Goal: Share content: Share content

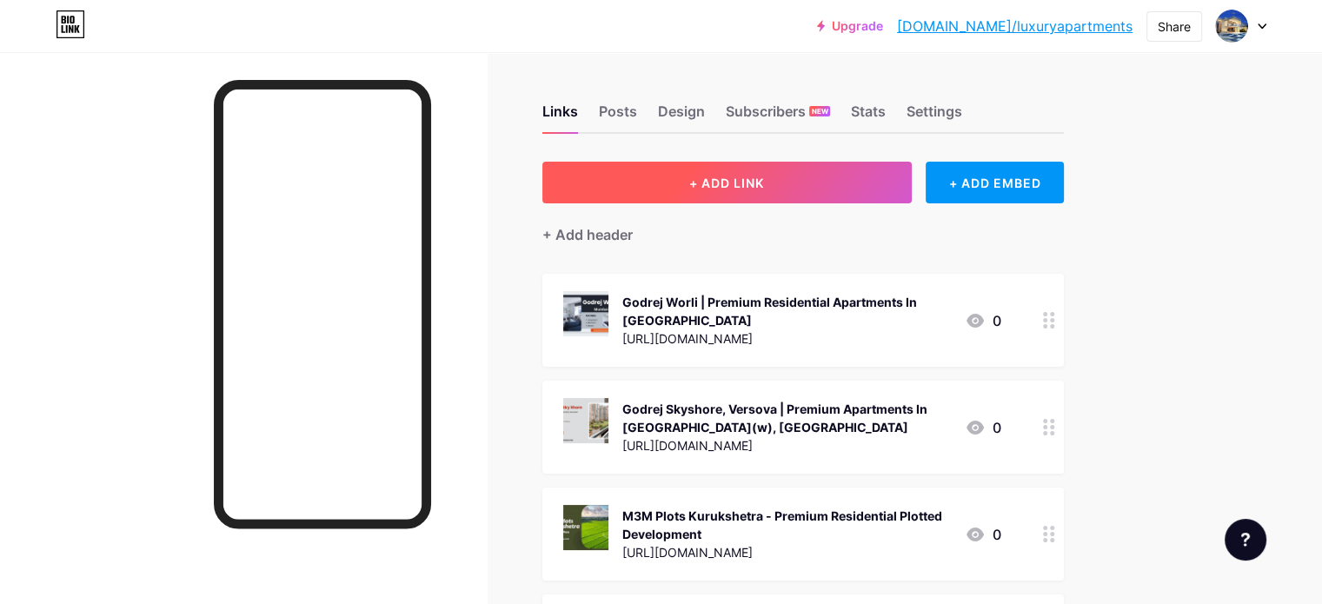
click at [862, 179] on button "+ ADD LINK" at bounding box center [726, 183] width 369 height 42
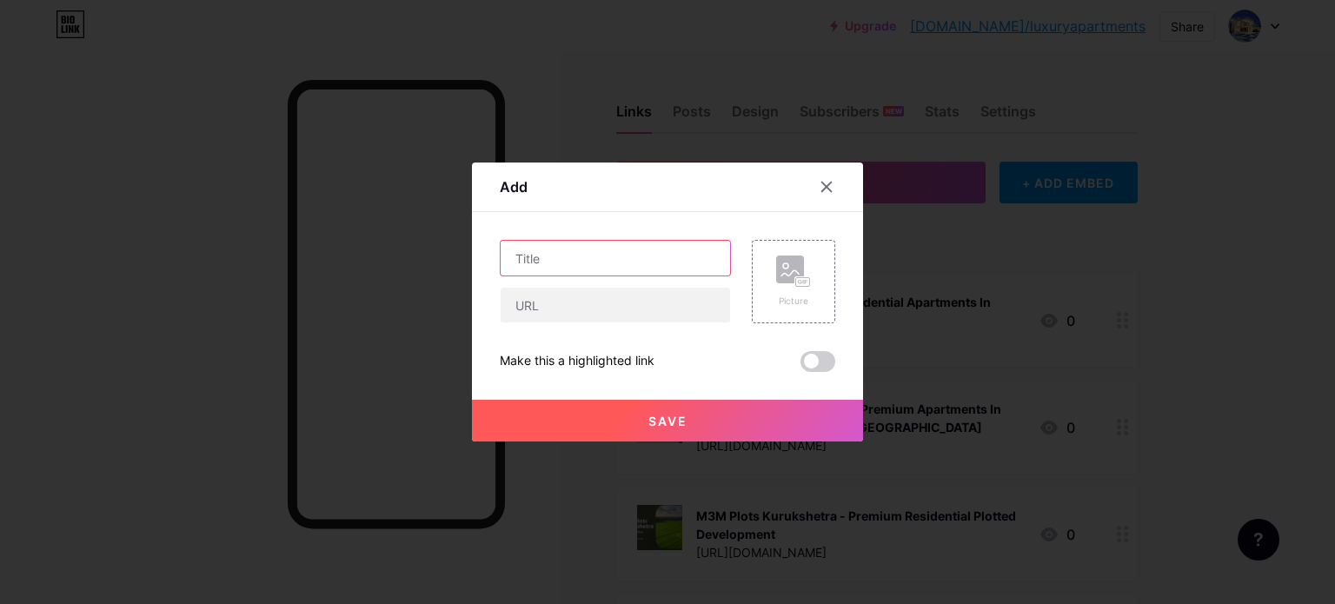
click at [596, 263] on input "text" at bounding box center [615, 258] width 229 height 35
paste input "[PERSON_NAME] | Upcoming Residential Apartments In [GEOGRAPHIC_DATA]"
type input "[PERSON_NAME] | Upcoming Residential Apartments In [GEOGRAPHIC_DATA]"
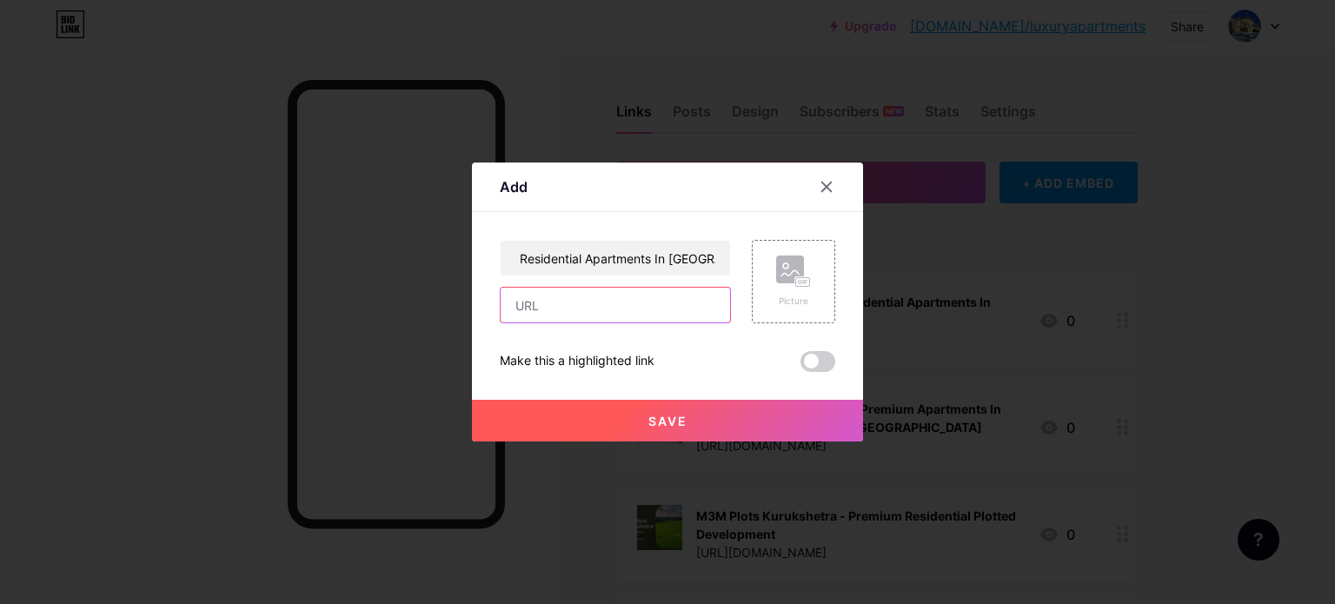
scroll to position [0, 0]
click at [564, 312] on input "text" at bounding box center [615, 305] width 229 height 35
drag, startPoint x: 605, startPoint y: 309, endPoint x: 668, endPoint y: 309, distance: 62.6
click at [605, 309] on input "text" at bounding box center [615, 305] width 229 height 35
paste input "[URL][PERSON_NAME][DOMAIN_NAME][PERSON_NAME]"
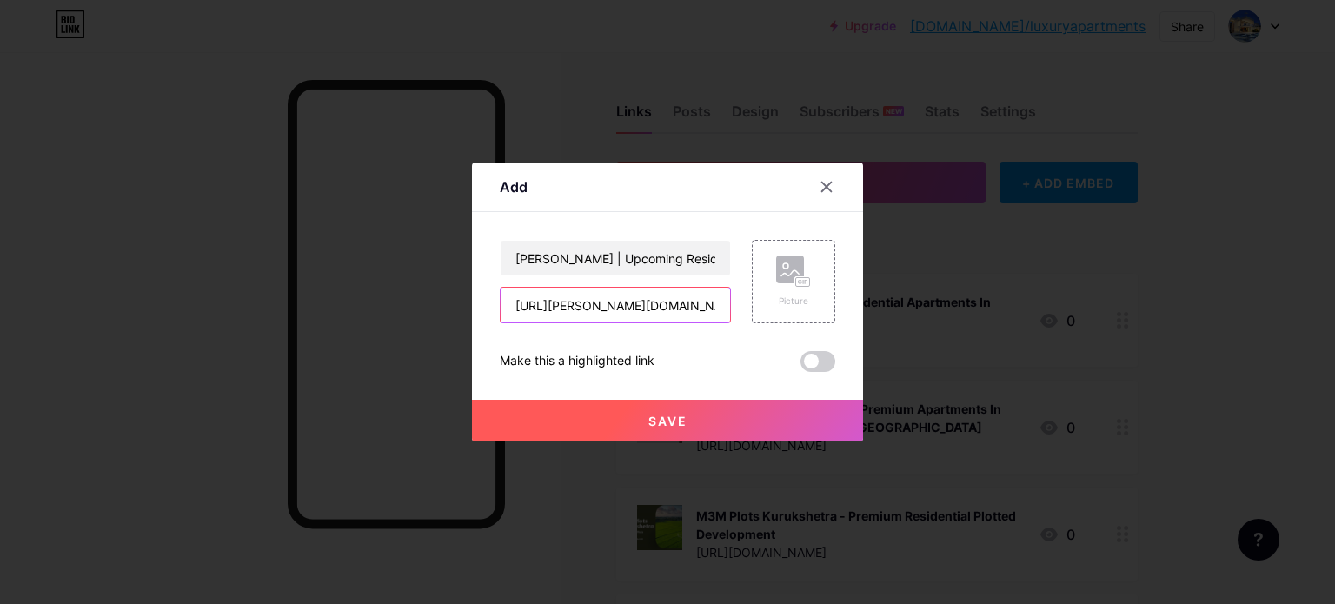
scroll to position [0, 222]
type input "[URL][PERSON_NAME][DOMAIN_NAME][PERSON_NAME]"
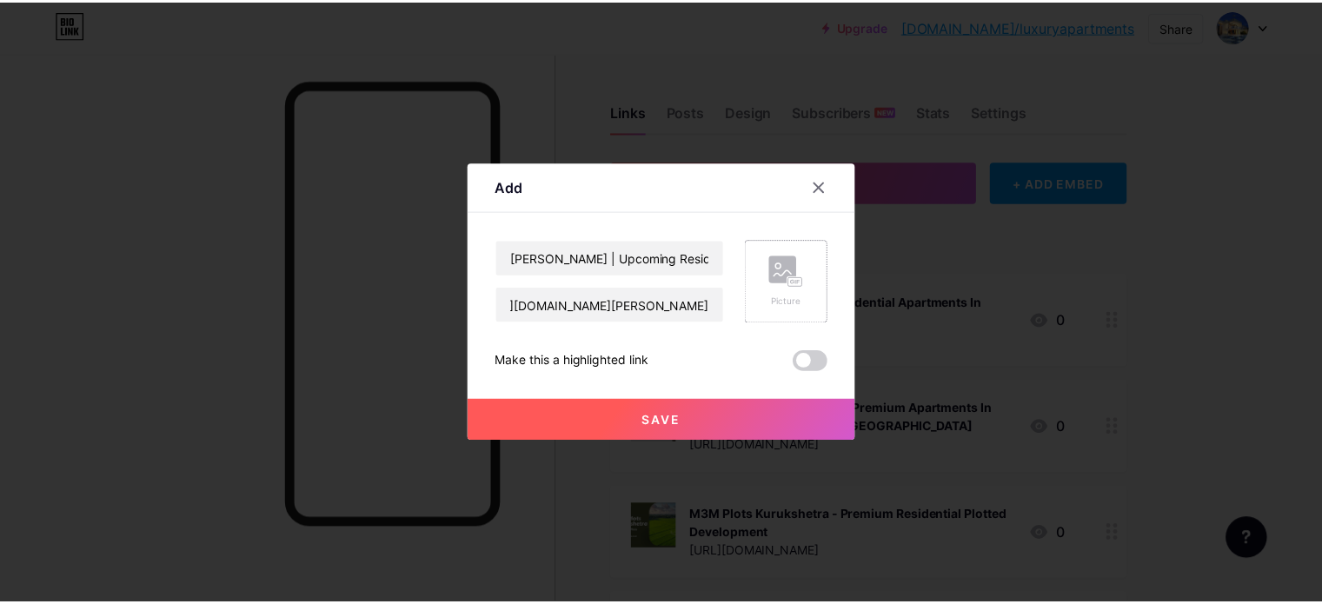
scroll to position [0, 0]
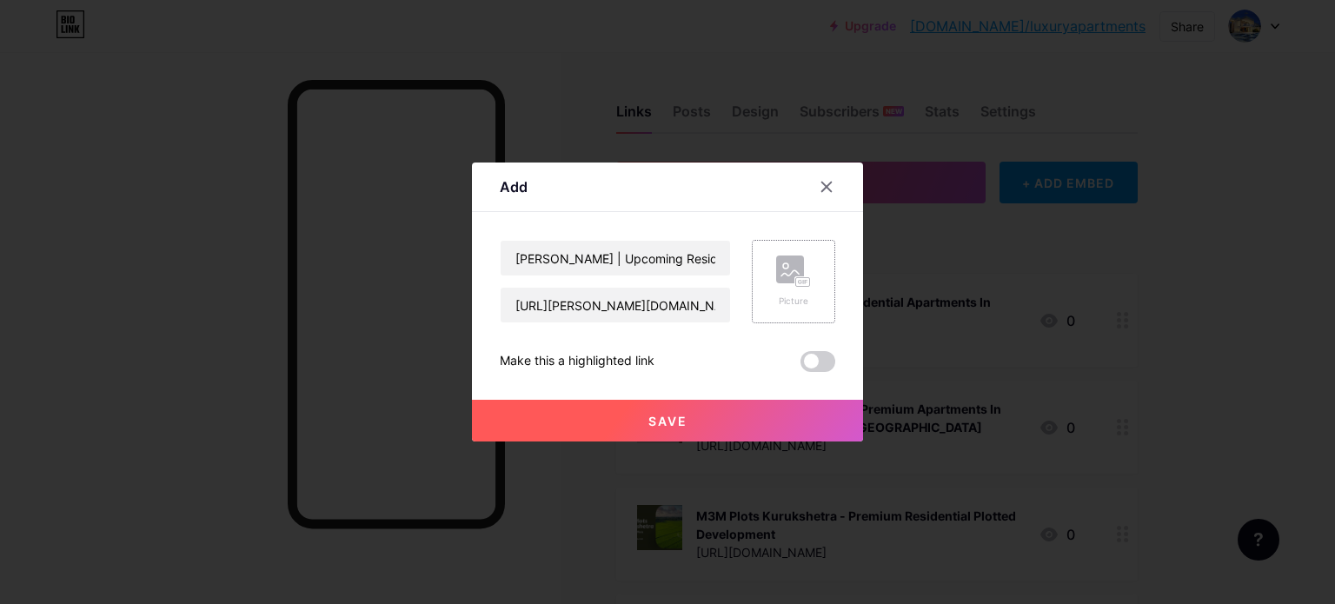
click at [819, 282] on div "Picture" at bounding box center [793, 281] width 83 height 83
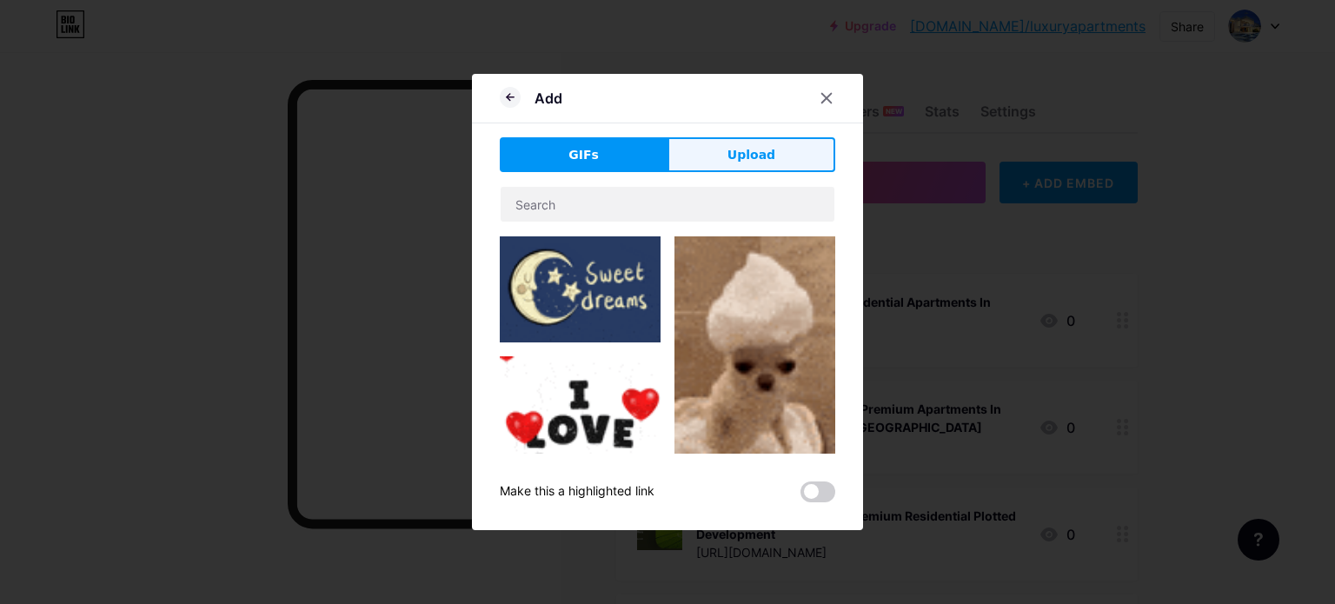
click at [747, 151] on span "Upload" at bounding box center [752, 155] width 48 height 18
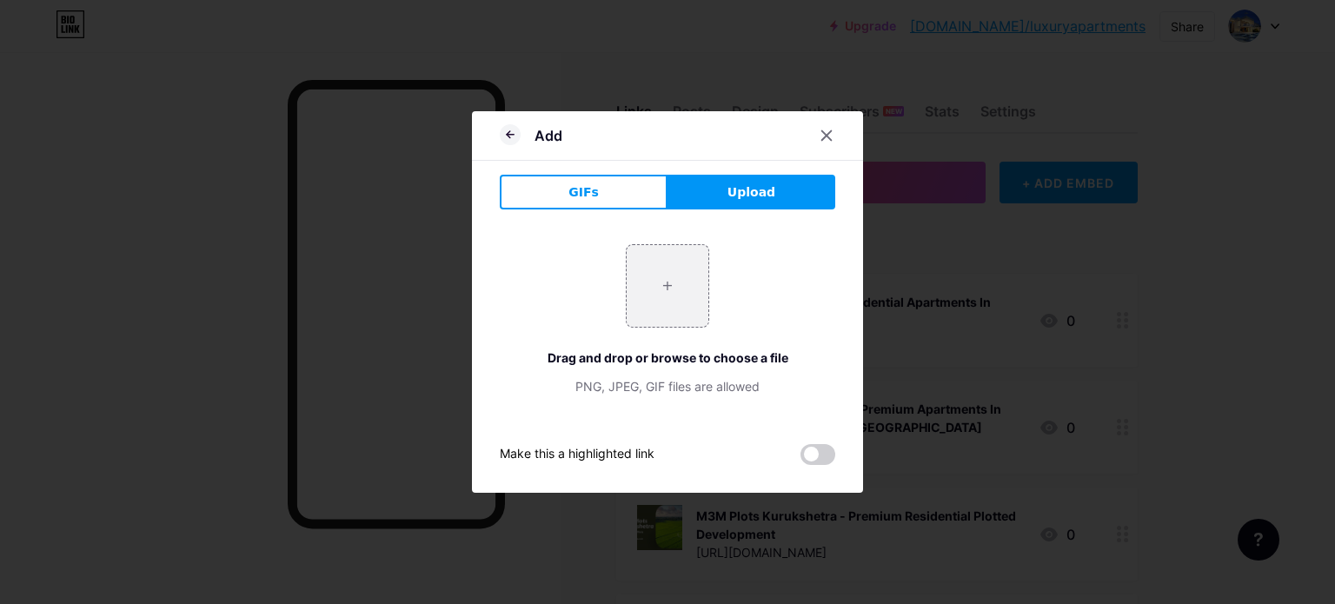
click at [723, 197] on button "Upload" at bounding box center [752, 192] width 168 height 35
click at [665, 302] on input "file" at bounding box center [668, 286] width 82 height 82
type input "C:\fakepath\3.jpg"
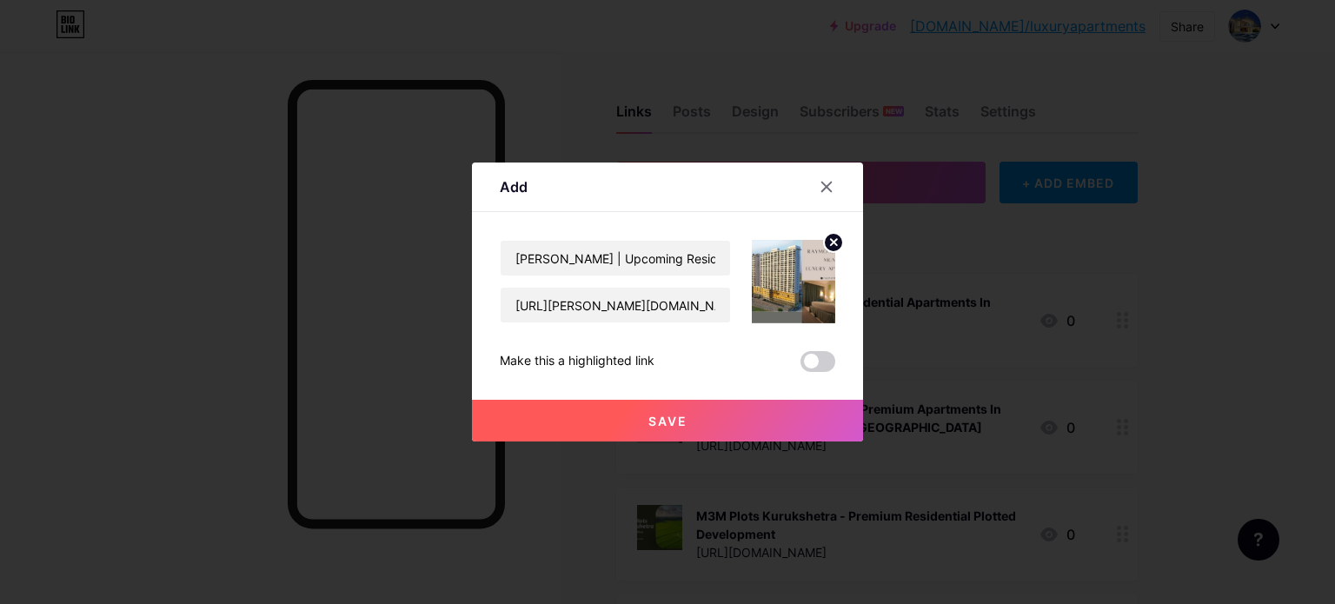
click at [694, 420] on button "Save" at bounding box center [667, 421] width 391 height 42
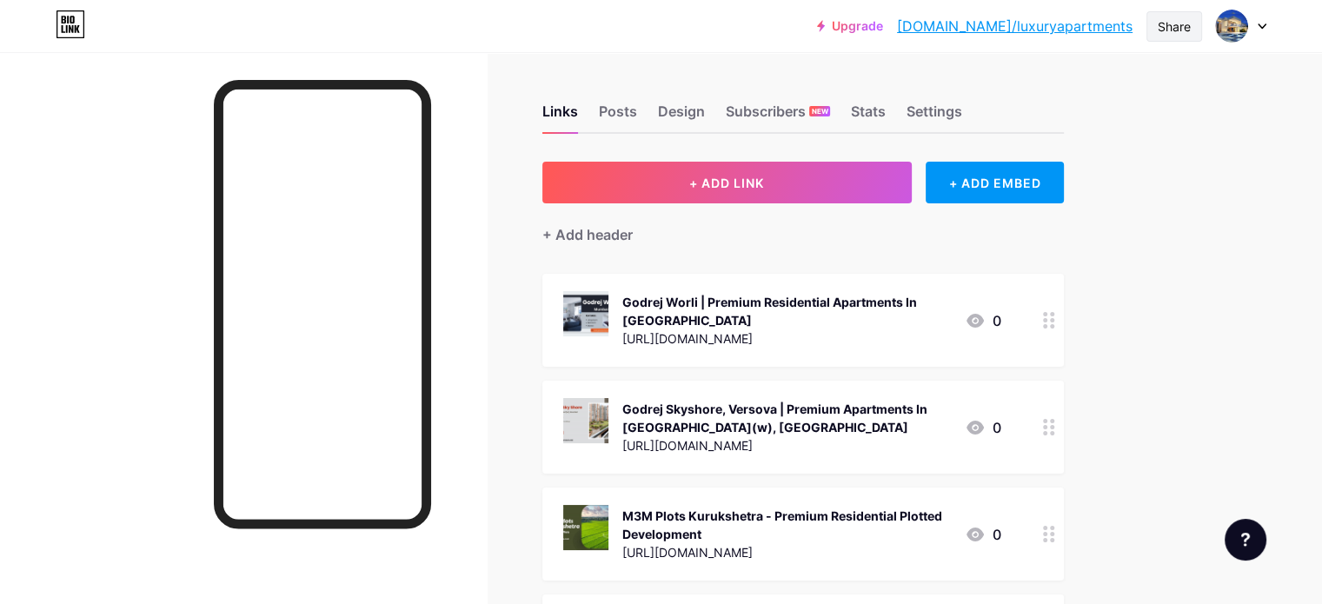
click at [1179, 31] on div "Share" at bounding box center [1174, 26] width 33 height 18
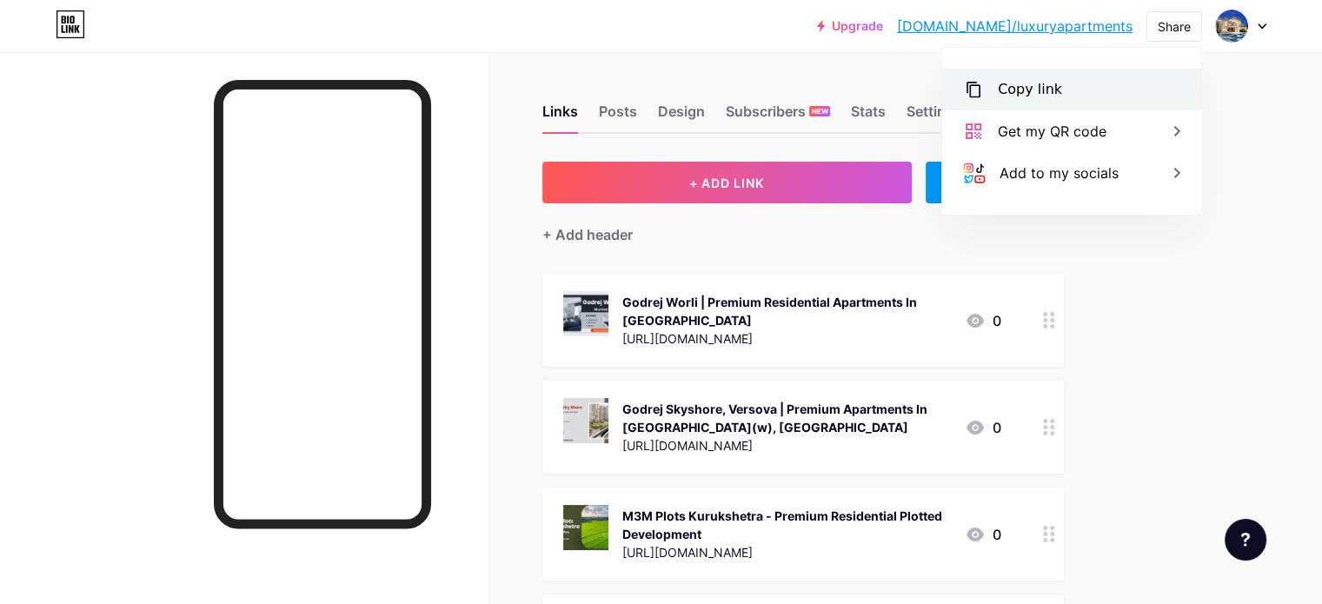
click at [1045, 94] on div "Copy link" at bounding box center [1030, 89] width 64 height 21
